Goal: Transaction & Acquisition: Purchase product/service

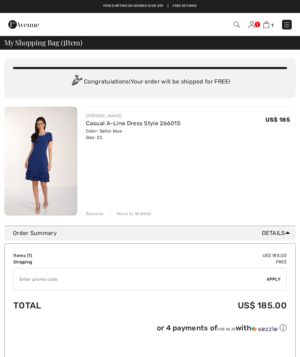
click at [254, 23] on img at bounding box center [252, 24] width 6 height 7
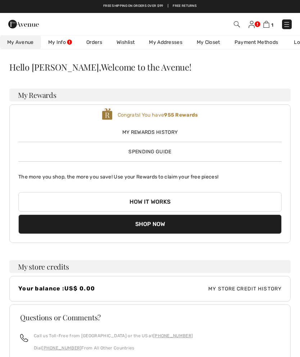
click at [284, 24] on img at bounding box center [286, 24] width 7 height 7
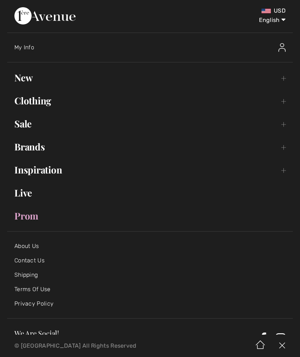
click at [28, 78] on link "New Toggle submenu" at bounding box center [150, 78] width 286 height 16
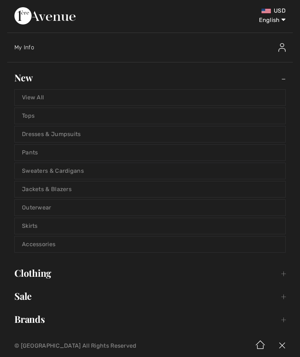
click at [45, 207] on link "Outerwear" at bounding box center [150, 208] width 271 height 16
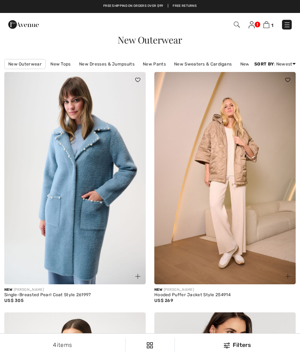
checkbox input "true"
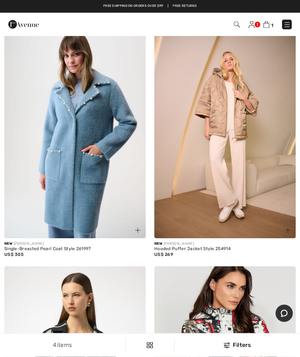
scroll to position [45, 0]
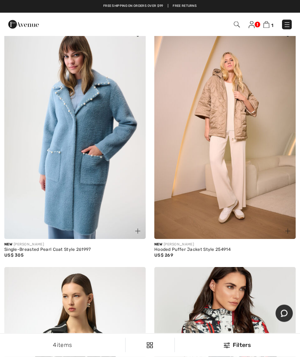
click at [285, 22] on img at bounding box center [287, 24] width 7 height 7
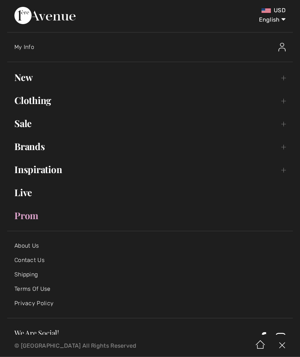
scroll to position [45, 0]
click at [29, 76] on link "New Toggle submenu" at bounding box center [150, 78] width 286 height 16
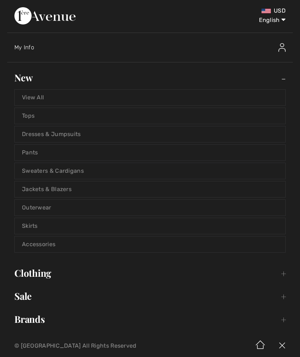
click at [64, 170] on link "Sweaters & Cardigans" at bounding box center [150, 171] width 271 height 16
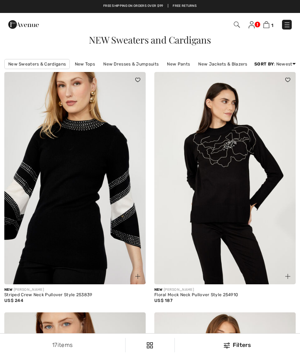
checkbox input "true"
click at [94, 238] on img at bounding box center [74, 178] width 141 height 212
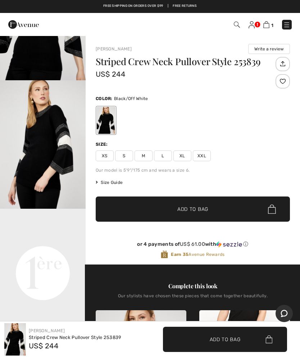
scroll to position [110, 0]
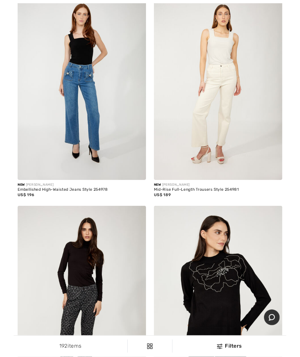
scroll to position [2126, 0]
